Goal: Find specific page/section: Find specific page/section

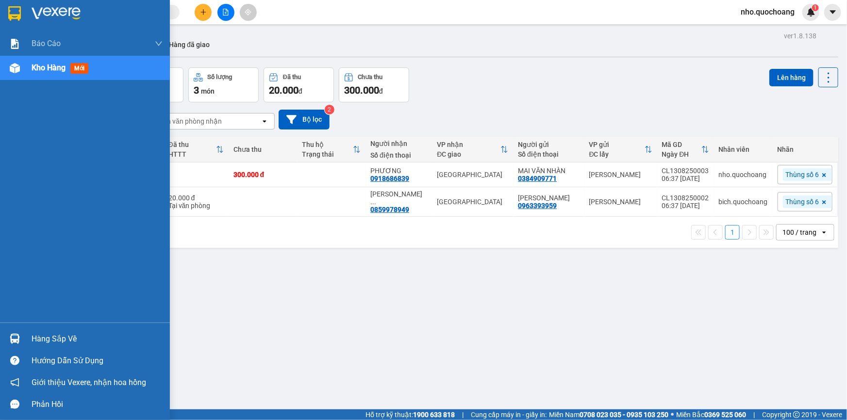
drag, startPoint x: 65, startPoint y: 346, endPoint x: 74, endPoint y: 351, distance: 10.7
click at [65, 346] on div "Hàng sắp về" at bounding box center [97, 339] width 131 height 15
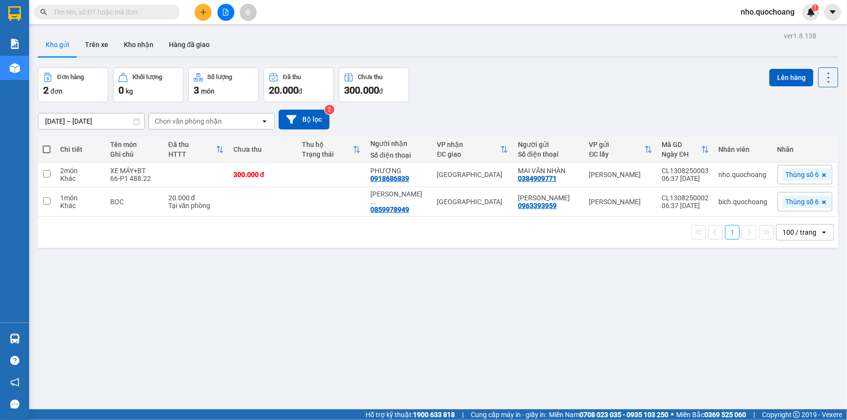
drag, startPoint x: 538, startPoint y: 282, endPoint x: 152, endPoint y: 420, distance: 410.1
click at [537, 281] on section "Kết quả tìm kiếm ( 0 ) Bộ lọc No Data nho.quochoang 1 Báo cáo Báo cáo dòng tiền…" at bounding box center [423, 210] width 847 height 420
click at [410, 73] on div "Đơn hàng 2 đơn Khối lượng 0 kg Số lượng 3 món Đã thu 20.000 đ Chưa thu 300.000 …" at bounding box center [438, 84] width 800 height 35
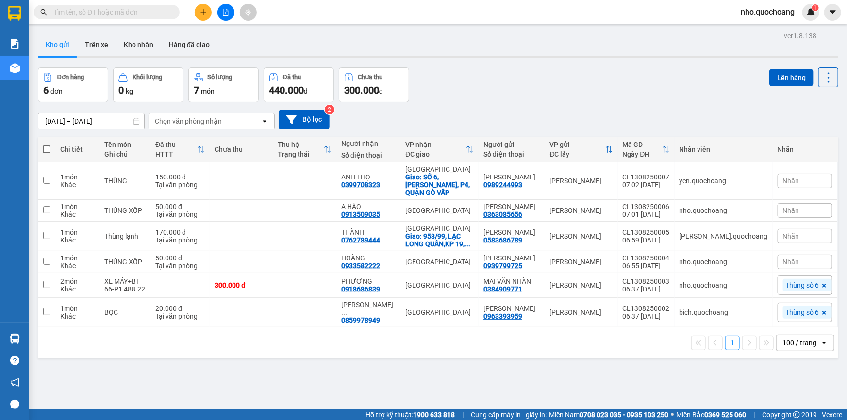
click at [429, 372] on div "ver 1.8.138 Kho gửi Trên xe Kho nhận Hàng đã giao Đơn hàng 6 đơn Khối lượng 0 k…" at bounding box center [438, 239] width 808 height 420
